Goal: Purchase product/service

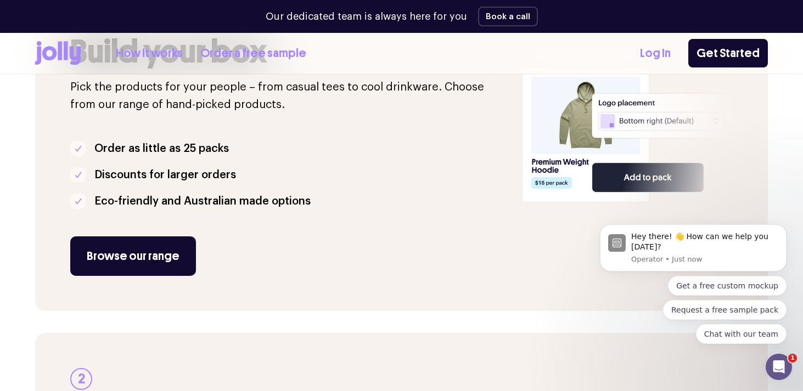
scroll to position [269, 0]
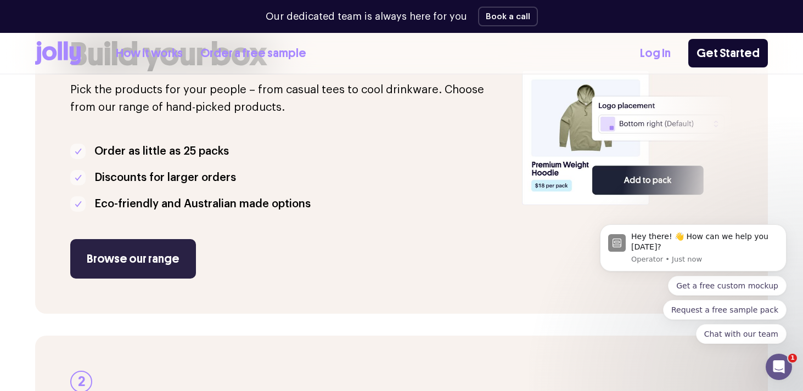
click at [157, 256] on link "Browse our range" at bounding box center [133, 259] width 126 height 40
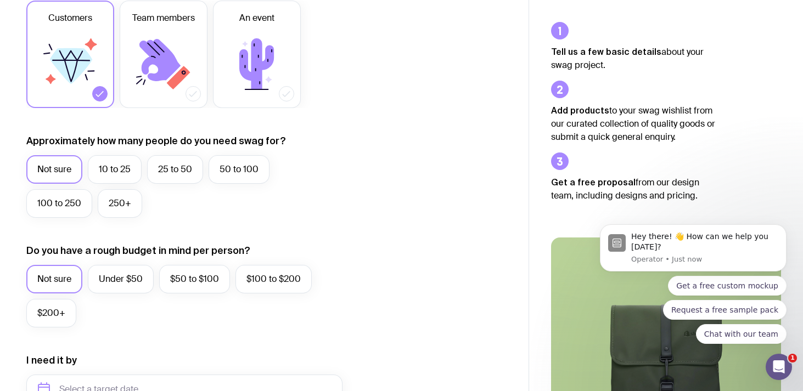
scroll to position [199, 0]
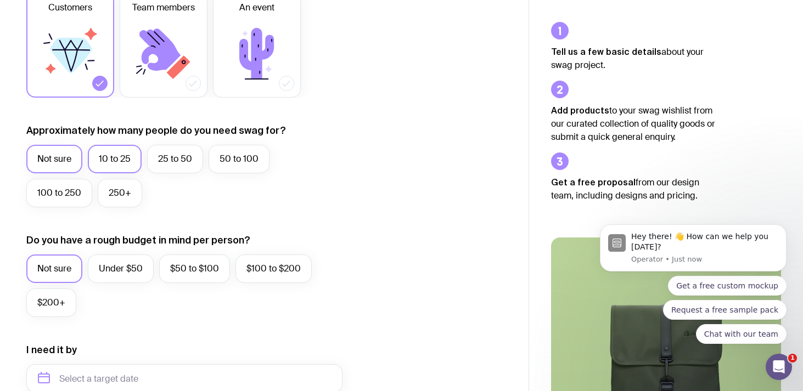
click at [103, 159] on label "10 to 25" at bounding box center [115, 159] width 54 height 29
click at [0, 0] on input "10 to 25" at bounding box center [0, 0] width 0 height 0
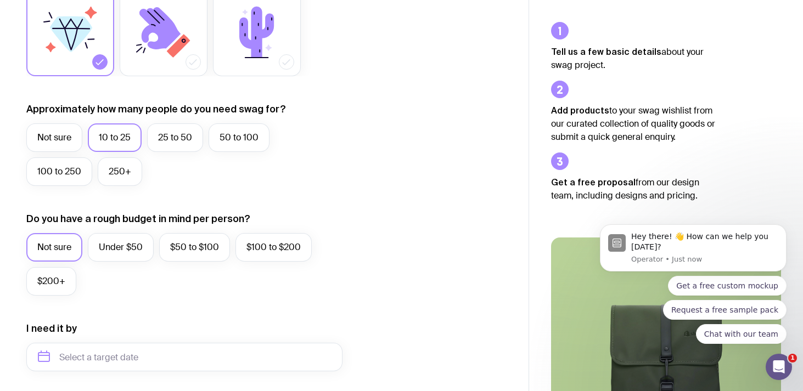
scroll to position [232, 0]
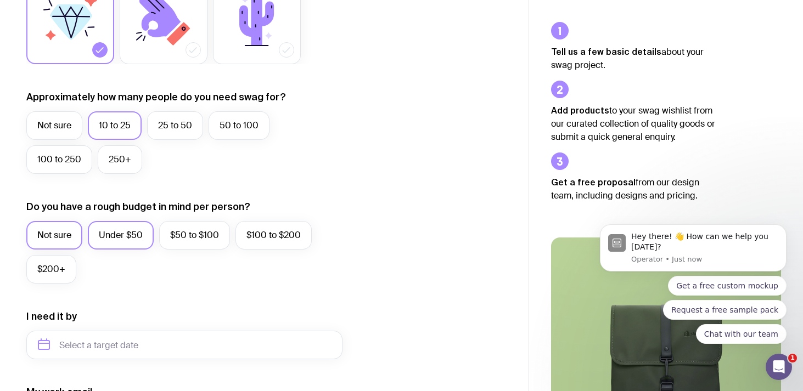
click at [117, 240] on label "Under $50" at bounding box center [121, 235] width 66 height 29
click at [0, 0] on input "Under $50" at bounding box center [0, 0] width 0 height 0
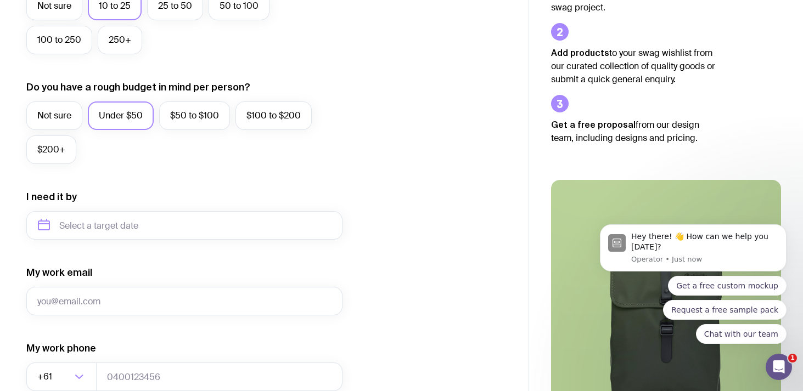
scroll to position [352, 0]
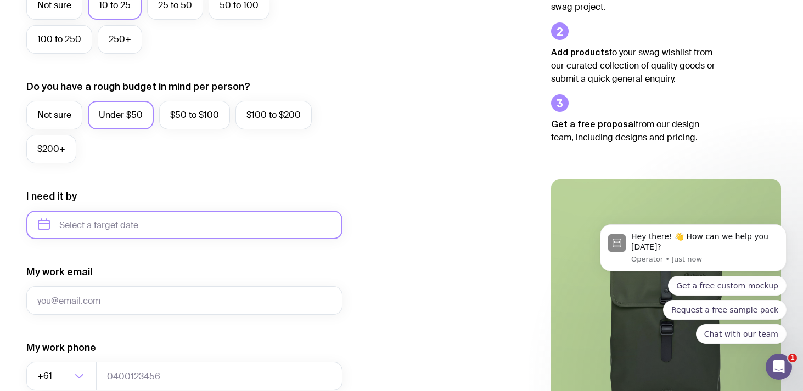
click at [166, 229] on input "text" at bounding box center [184, 225] width 316 height 29
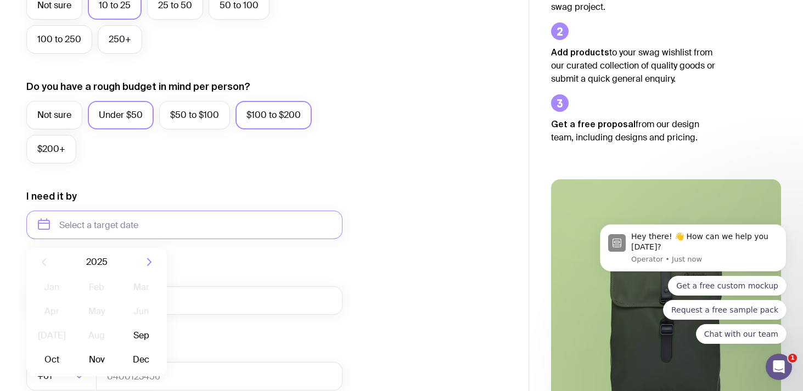
click at [295, 128] on label "$100 to $200" at bounding box center [273, 115] width 76 height 29
click at [0, 0] on input "$100 to $200" at bounding box center [0, 0] width 0 height 0
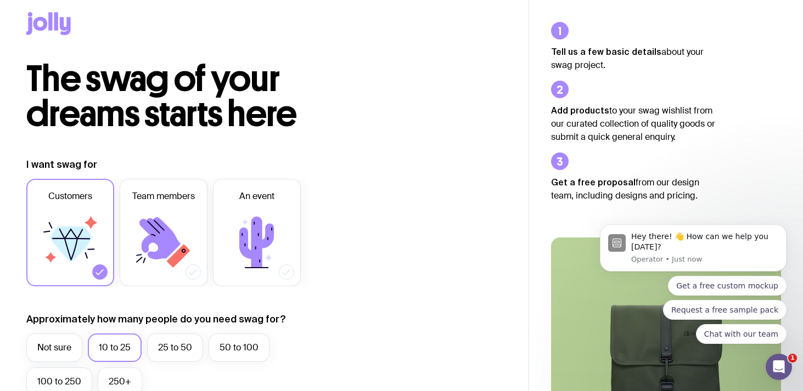
scroll to position [0, 0]
